Goal: Obtain resource: Download file/media

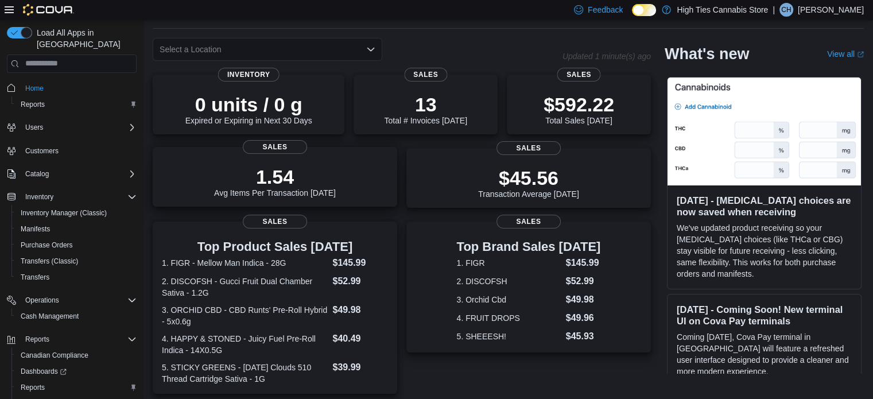
scroll to position [41, 0]
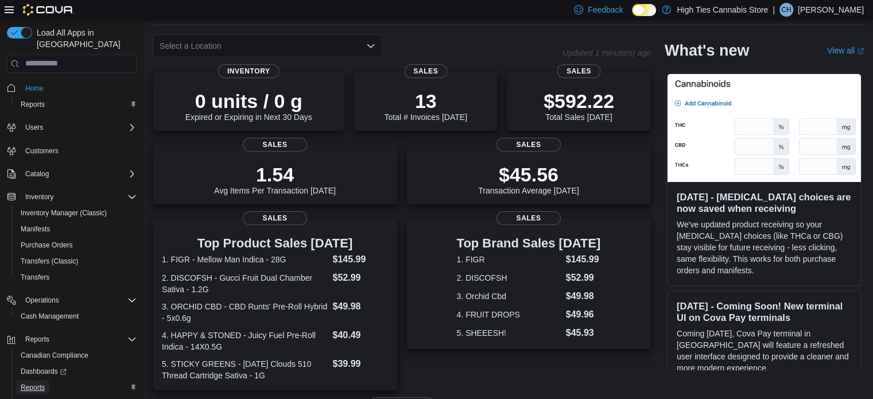
click at [37, 380] on span "Reports" at bounding box center [33, 387] width 24 height 14
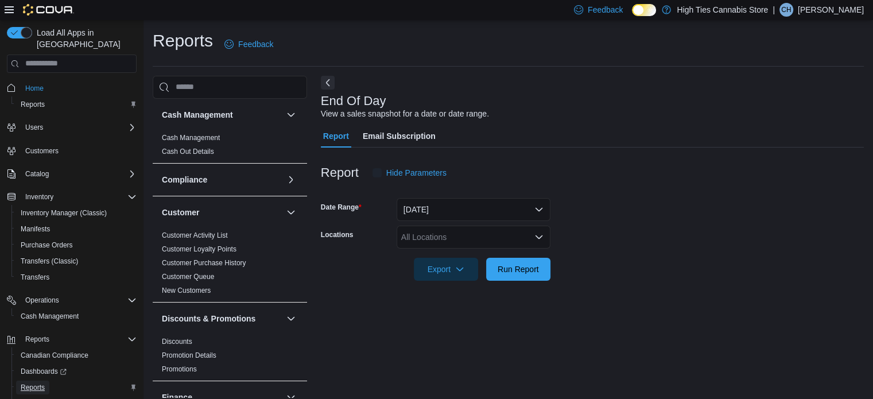
scroll to position [7, 0]
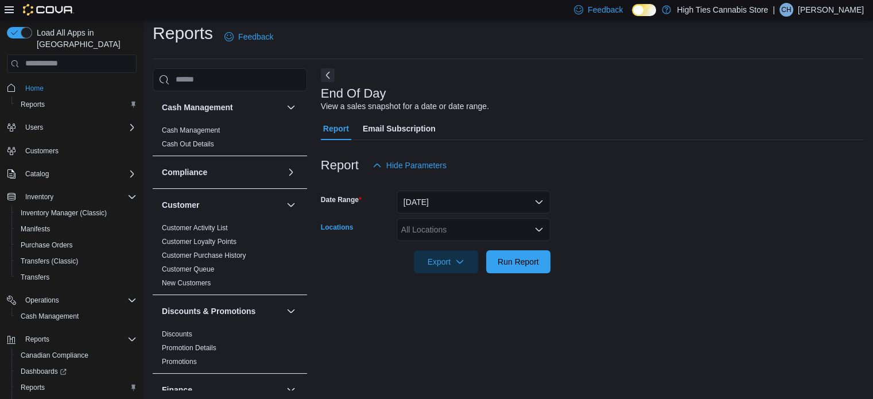
click at [444, 231] on div "All Locations" at bounding box center [474, 229] width 154 height 23
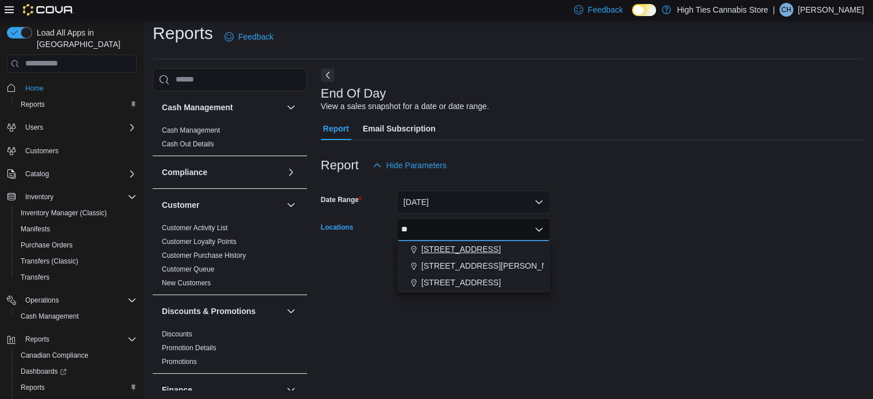
type input "**"
click at [448, 249] on span "[STREET_ADDRESS]" at bounding box center [460, 248] width 79 height 11
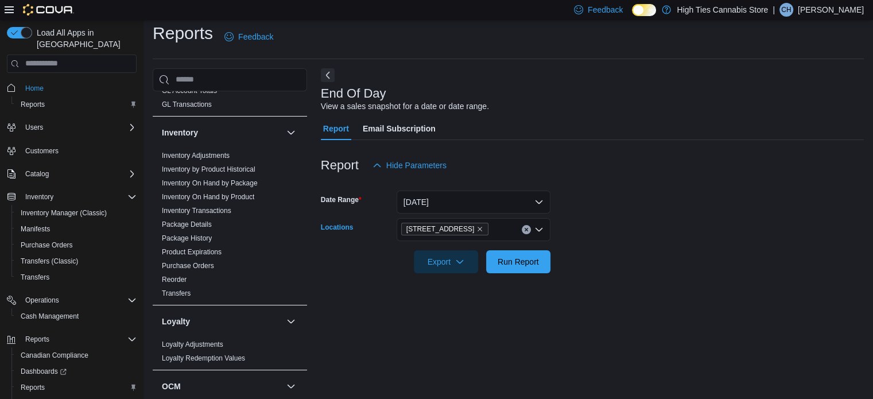
scroll to position [321, 0]
click at [241, 197] on link "Inventory On Hand by Product" at bounding box center [208, 198] width 92 height 8
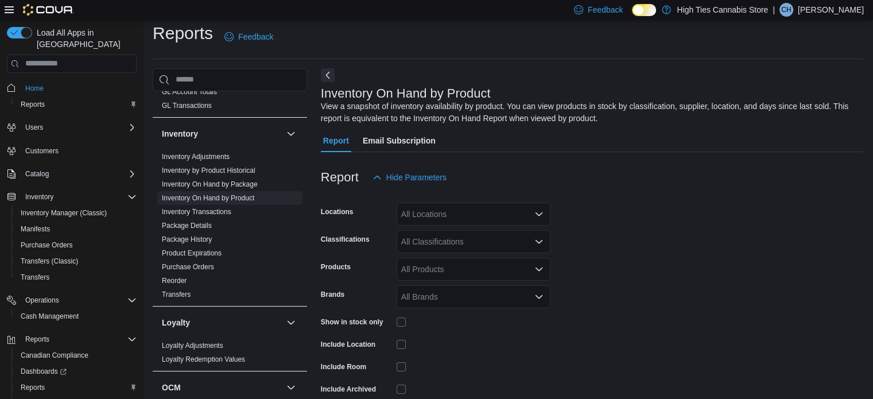
scroll to position [38, 0]
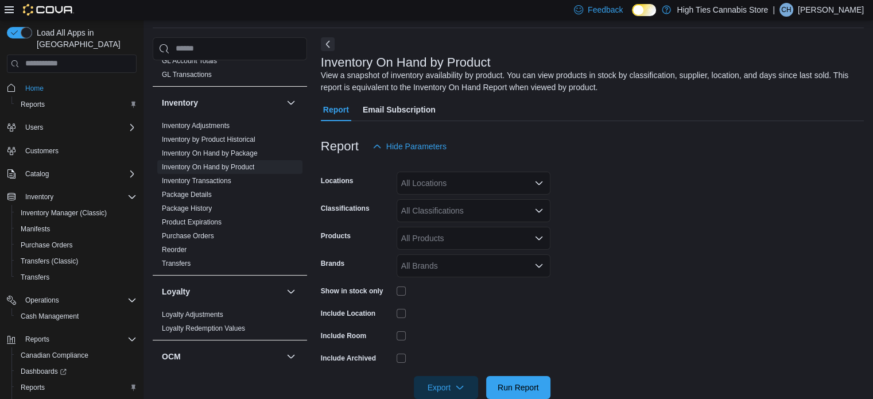
click at [461, 188] on div "All Locations" at bounding box center [474, 183] width 154 height 23
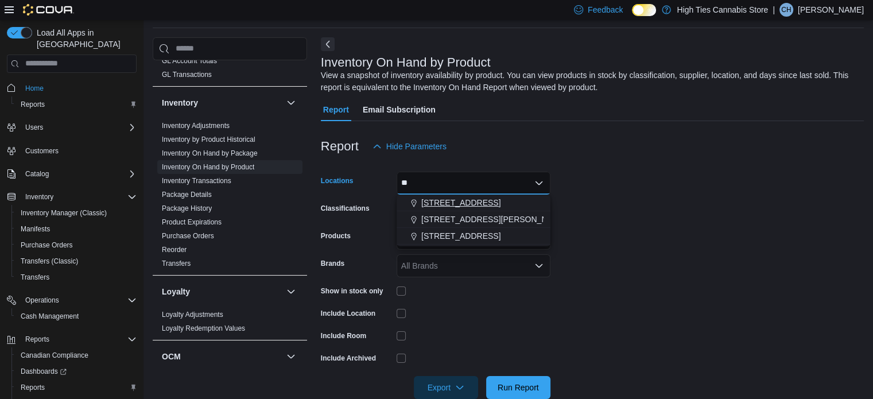
type input "**"
click at [462, 199] on span "[STREET_ADDRESS]" at bounding box center [460, 202] width 79 height 11
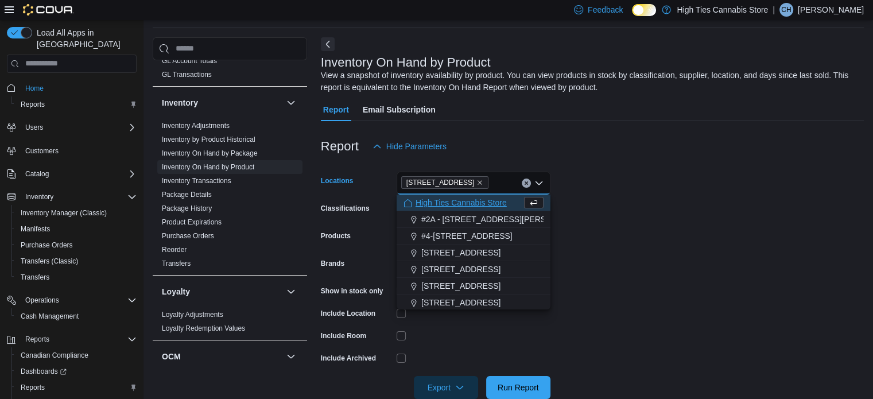
click at [582, 245] on form "Locations [STREET_ADDRESS] Selected. [STREET_ADDRESS].. Press Backspace to dele…" at bounding box center [592, 278] width 543 height 241
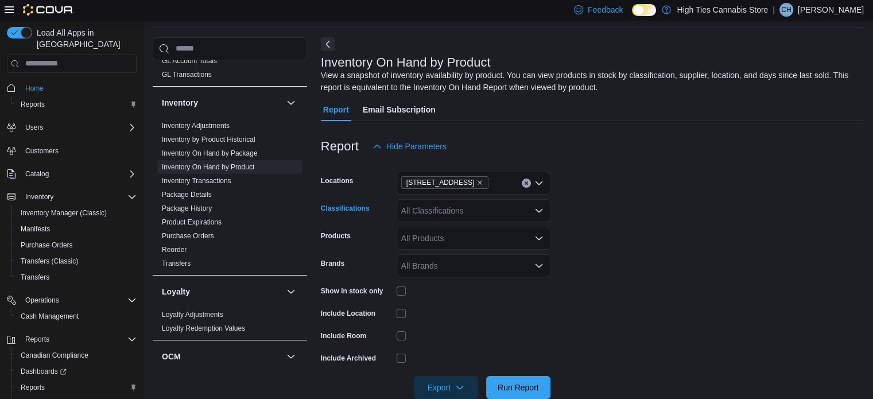
click at [468, 208] on div "All Classifications" at bounding box center [474, 210] width 154 height 23
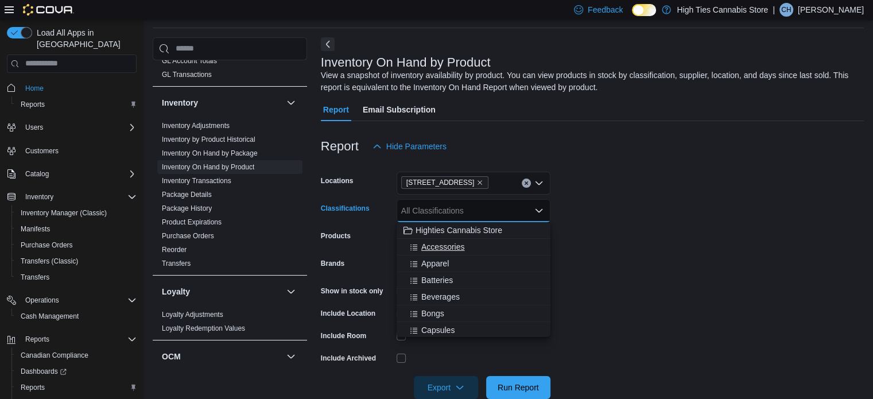
click at [438, 252] on button "Accessories" at bounding box center [474, 247] width 154 height 17
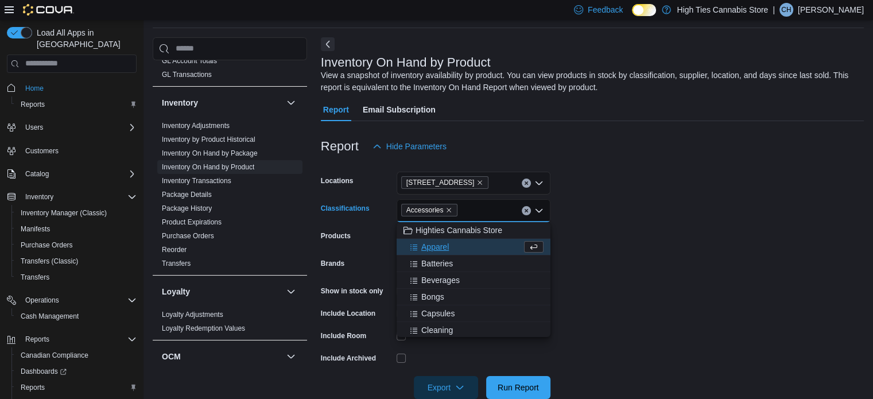
drag, startPoint x: 438, startPoint y: 252, endPoint x: 429, endPoint y: 250, distance: 9.5
click at [429, 250] on span "Apparel" at bounding box center [435, 246] width 28 height 11
click at [429, 250] on span "Batteries" at bounding box center [437, 246] width 32 height 11
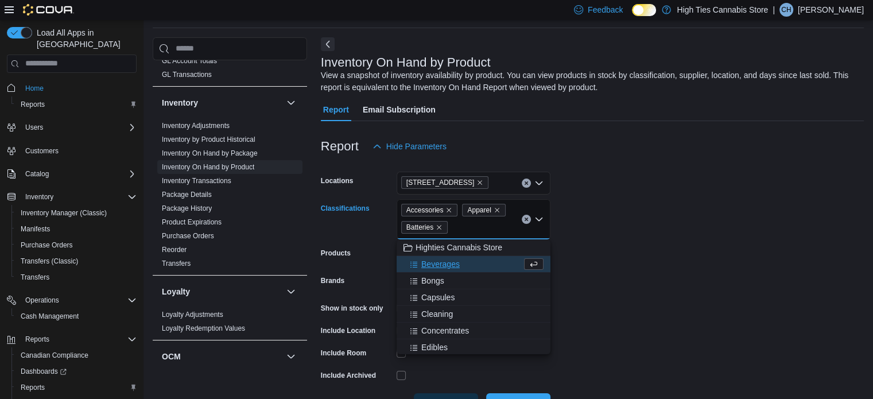
click at [429, 250] on span "Highties Cannabis Store" at bounding box center [458, 247] width 87 height 11
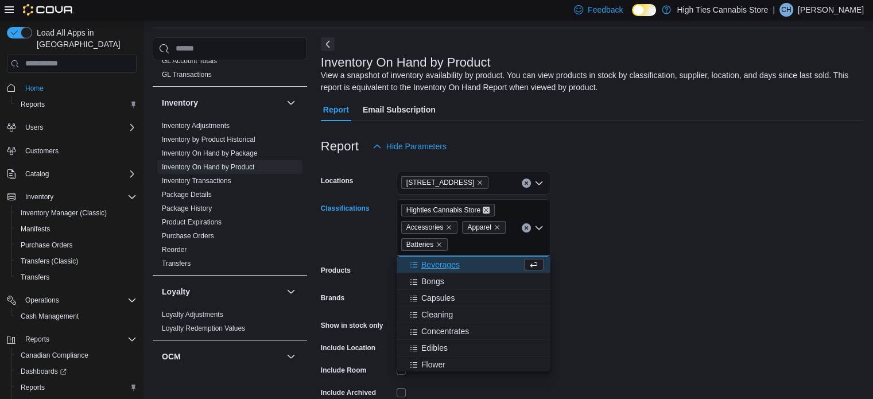
click at [485, 211] on icon "Remove Highties Cannabis Store from selection in this group" at bounding box center [486, 210] width 7 height 7
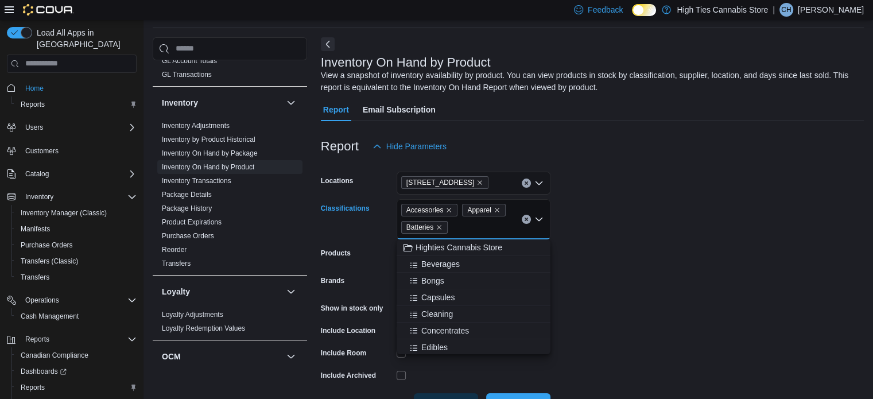
click at [479, 226] on div "Accessories Apparel Batteries Combo box. Selected. Accessories, Apparel, Batter…" at bounding box center [474, 219] width 154 height 40
click at [450, 263] on span "Beverages" at bounding box center [440, 263] width 38 height 11
click at [440, 260] on span "Bongs" at bounding box center [432, 263] width 23 height 11
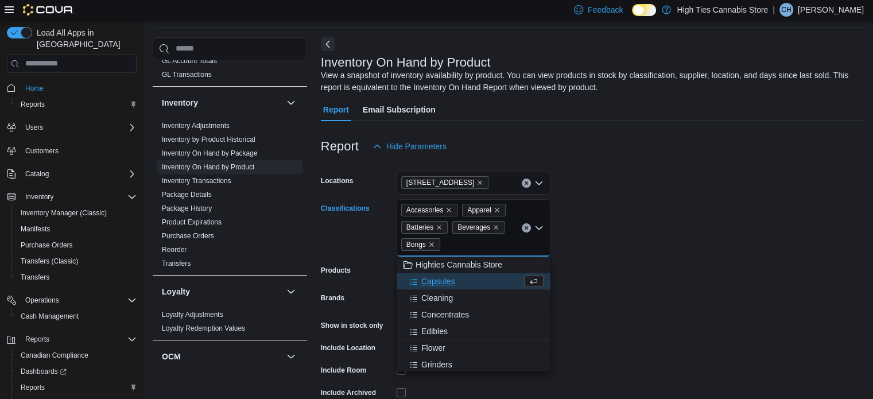
click at [445, 278] on span "Capsules" at bounding box center [437, 280] width 33 height 11
click at [445, 281] on span "Cleaning" at bounding box center [437, 280] width 32 height 11
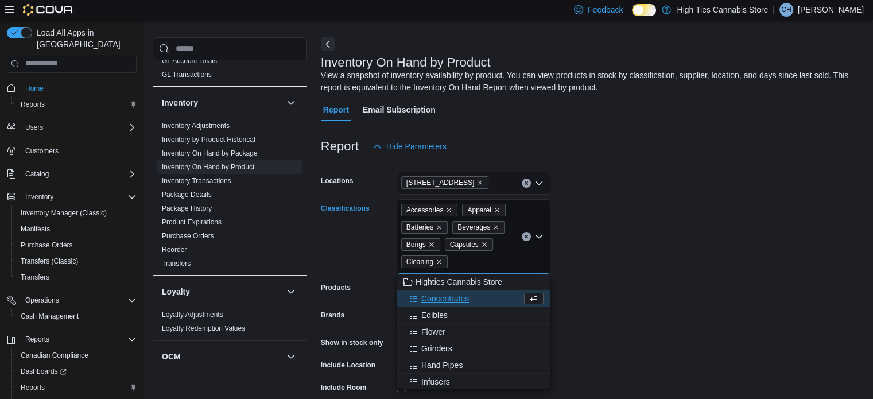
click at [450, 296] on span "Concentrates" at bounding box center [445, 298] width 48 height 11
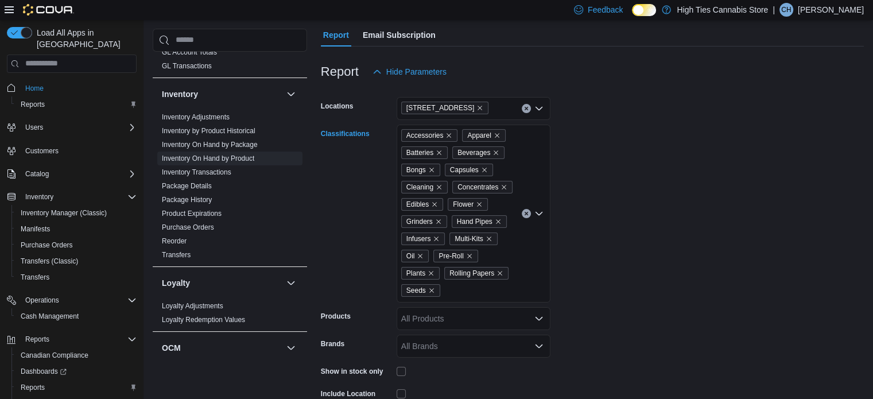
scroll to position [112, 0]
drag, startPoint x: 450, startPoint y: 296, endPoint x: 613, endPoint y: 333, distance: 166.6
click at [613, 333] on form "Locations [STREET_ADDRESS] Classifications Accessories Apparel Batteries Bevera…" at bounding box center [592, 282] width 543 height 396
click at [485, 293] on div "Accessories Apparel Batteries Beverages Bongs Capsules Cleaning Concentrates Ed…" at bounding box center [474, 214] width 154 height 178
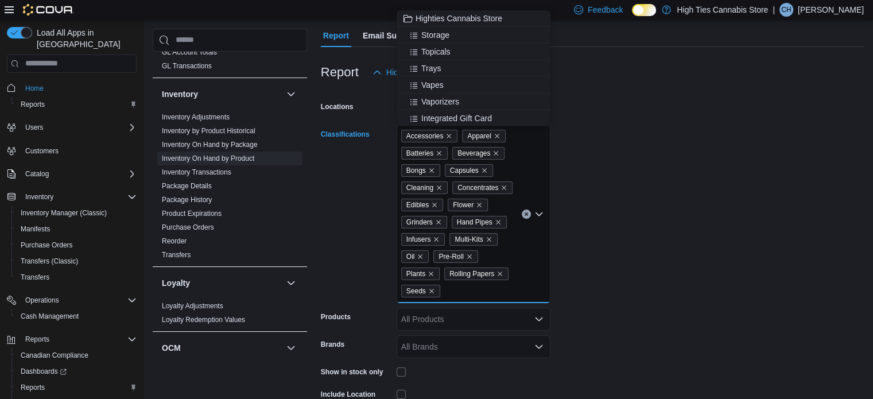
click at [485, 293] on div "Accessories Apparel Batteries Beverages Bongs Capsules Cleaning Concentrates Ed…" at bounding box center [474, 214] width 154 height 178
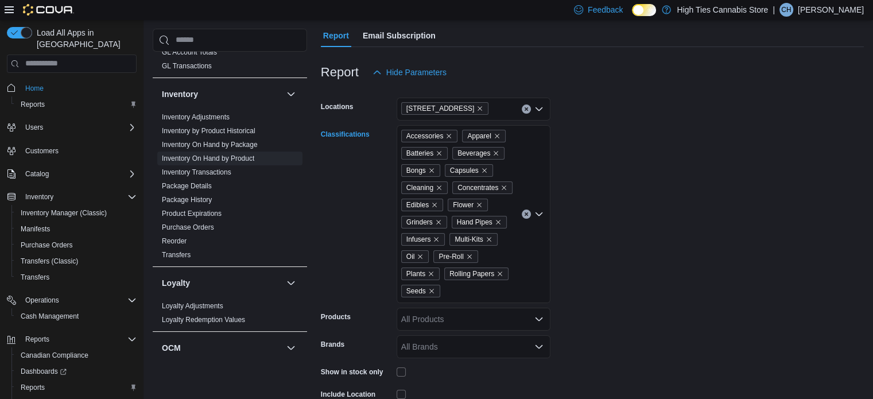
scroll to position [216, 0]
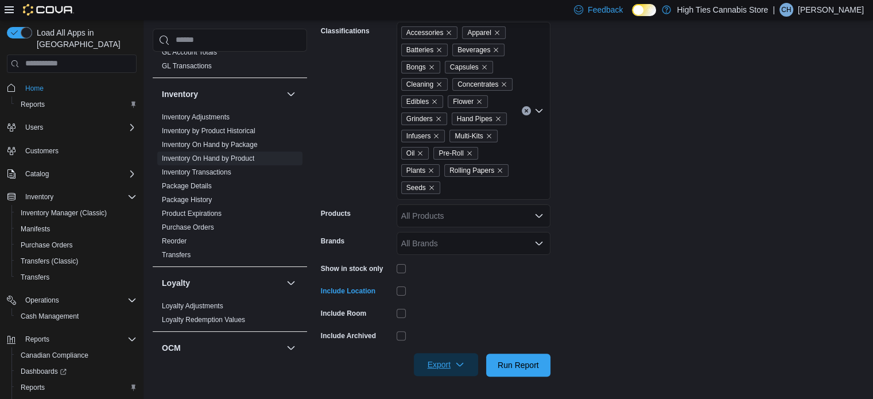
click at [433, 364] on span "Export" at bounding box center [446, 364] width 50 height 23
click at [462, 300] on button "Export to Excel" at bounding box center [447, 294] width 65 height 23
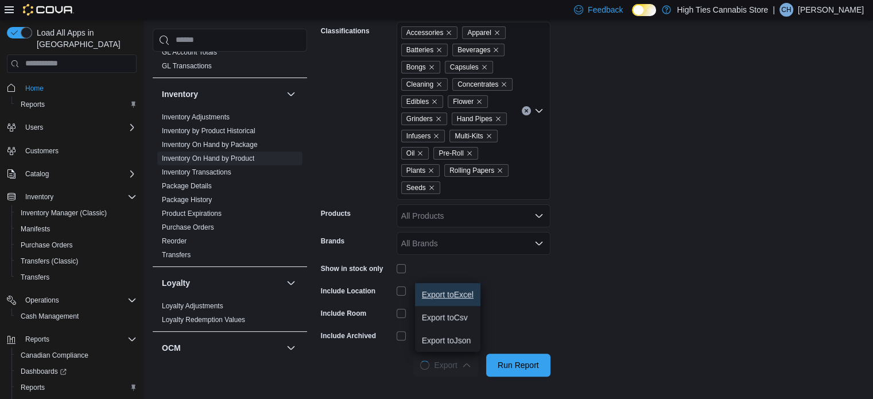
click at [453, 290] on span "Export to Excel" at bounding box center [448, 294] width 52 height 9
click at [468, 297] on span "Export to Excel" at bounding box center [448, 294] width 52 height 9
click at [601, 309] on form "Locations [STREET_ADDRESS] Classifications Accessories Apparel Batteries Bevera…" at bounding box center [592, 178] width 543 height 396
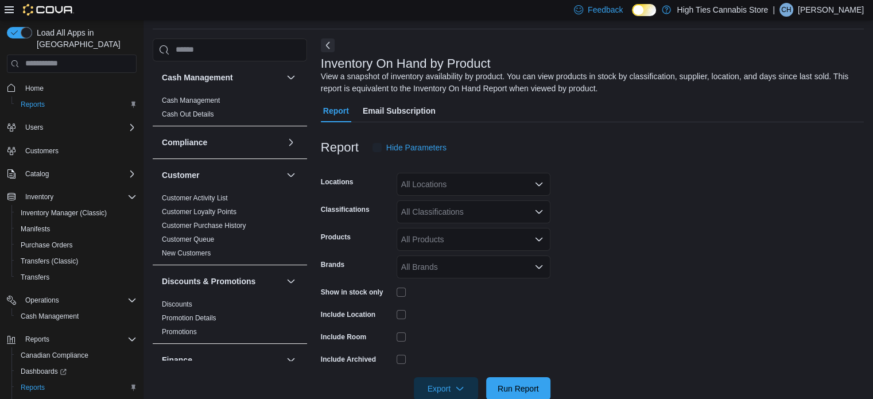
scroll to position [38, 0]
click at [445, 185] on div "All Locations" at bounding box center [474, 183] width 154 height 23
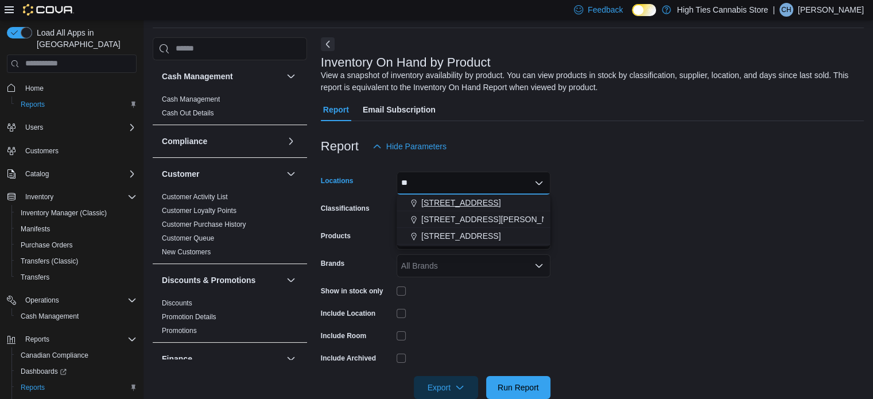
type input "**"
click at [459, 204] on span "[STREET_ADDRESS]" at bounding box center [460, 202] width 79 height 11
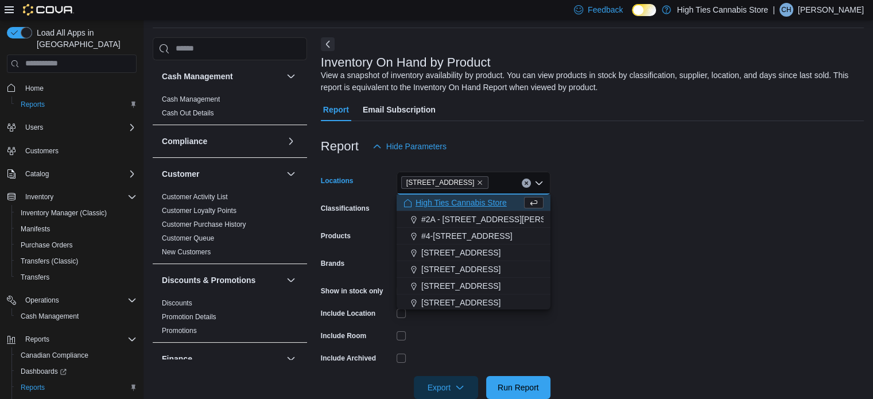
click at [631, 231] on form "Locations [STREET_ADDRESS] Selected. [STREET_ADDRESS].. Press Backspace to dele…" at bounding box center [592, 278] width 543 height 241
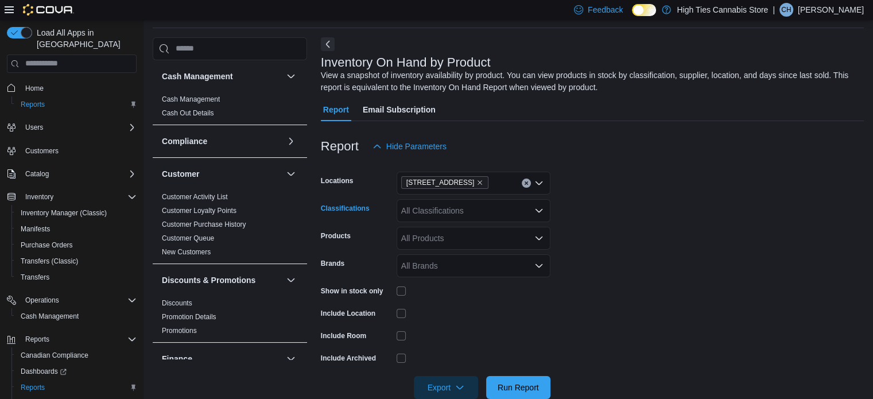
click at [461, 211] on div "All Classifications" at bounding box center [474, 210] width 154 height 23
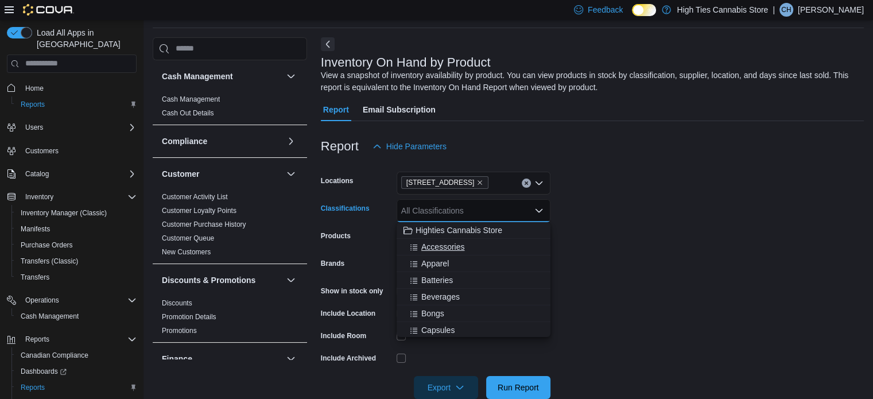
click at [434, 248] on span "Accessories" at bounding box center [442, 246] width 43 height 11
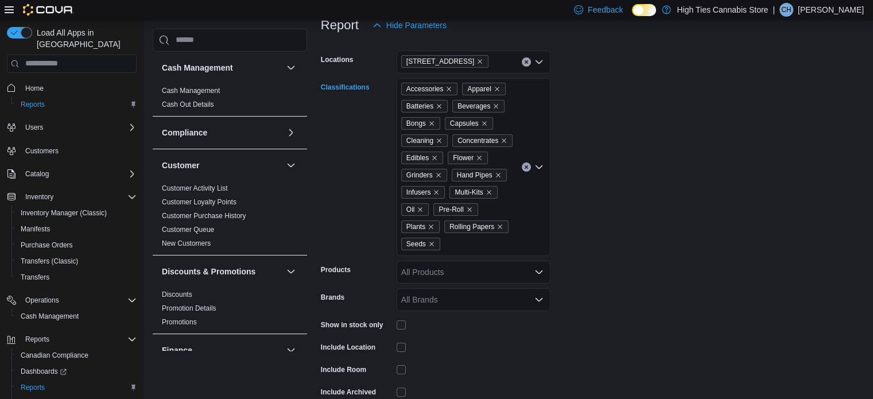
scroll to position [176, 0]
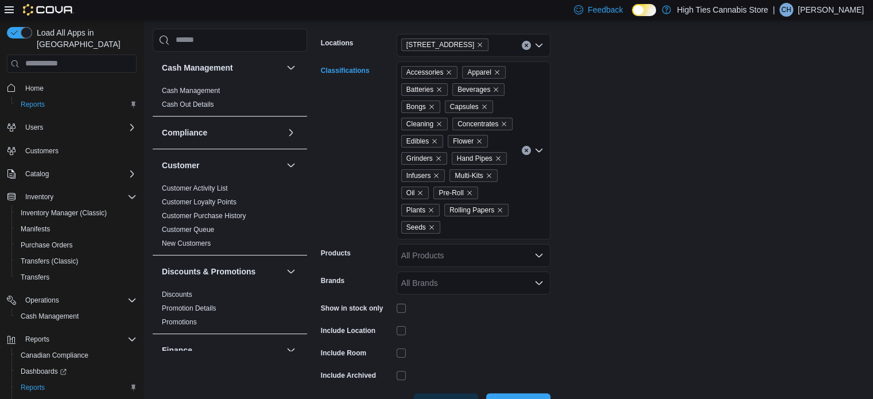
click at [449, 228] on div "Accessories Apparel Batteries Beverages Bongs Capsules Cleaning Concentrates Ed…" at bounding box center [474, 150] width 154 height 178
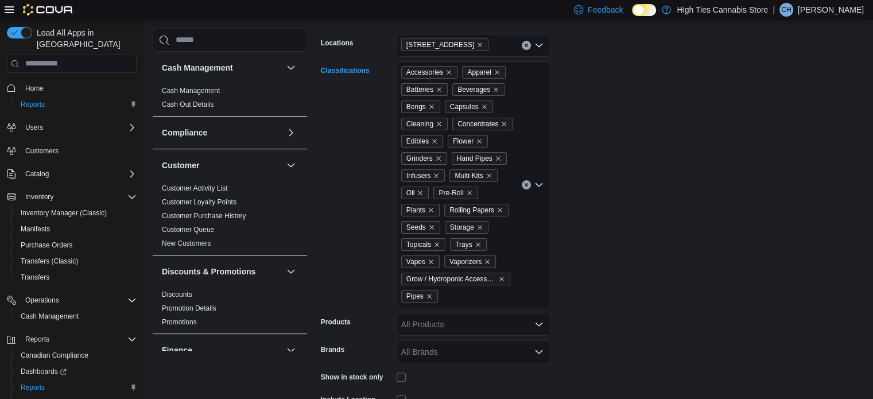
scroll to position [285, 0]
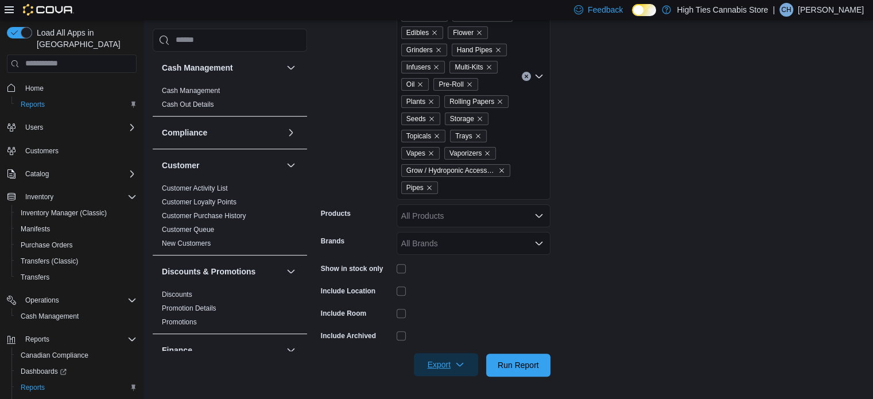
click at [436, 370] on span "Export" at bounding box center [446, 364] width 50 height 23
click at [462, 290] on span "Export to Excel" at bounding box center [448, 294] width 52 height 9
click at [446, 302] on button "Export to Excel" at bounding box center [447, 294] width 65 height 23
click at [528, 287] on div at bounding box center [474, 290] width 154 height 9
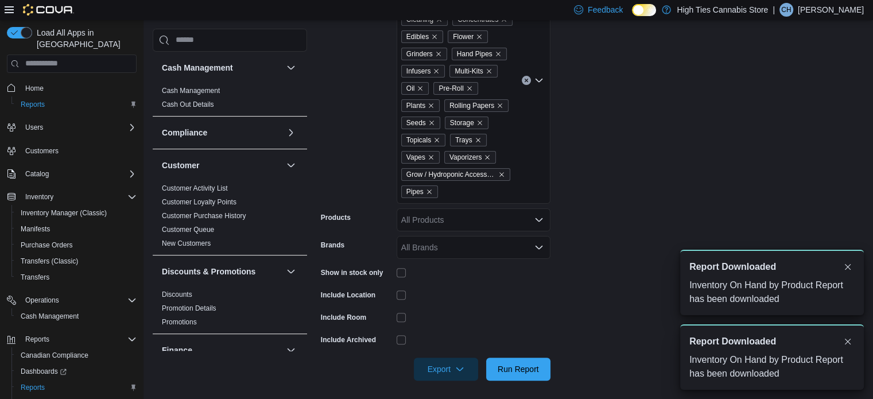
scroll to position [0, 0]
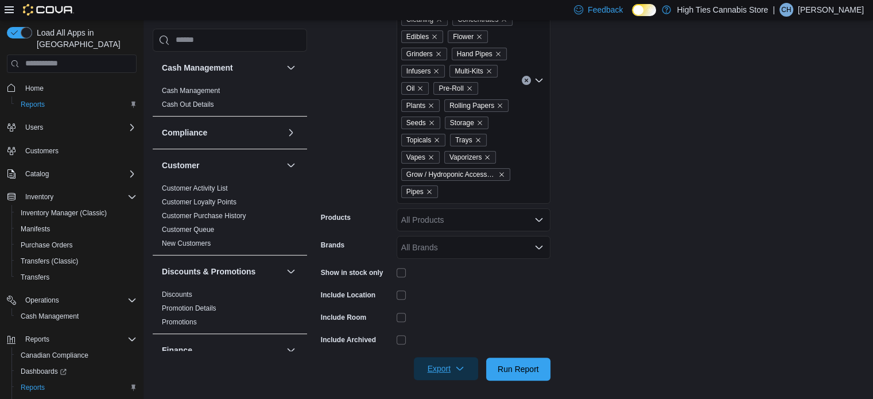
click at [447, 374] on span "Export" at bounding box center [446, 368] width 50 height 23
click at [459, 302] on span "Export to Excel" at bounding box center [448, 298] width 52 height 9
